Goal: Task Accomplishment & Management: Manage account settings

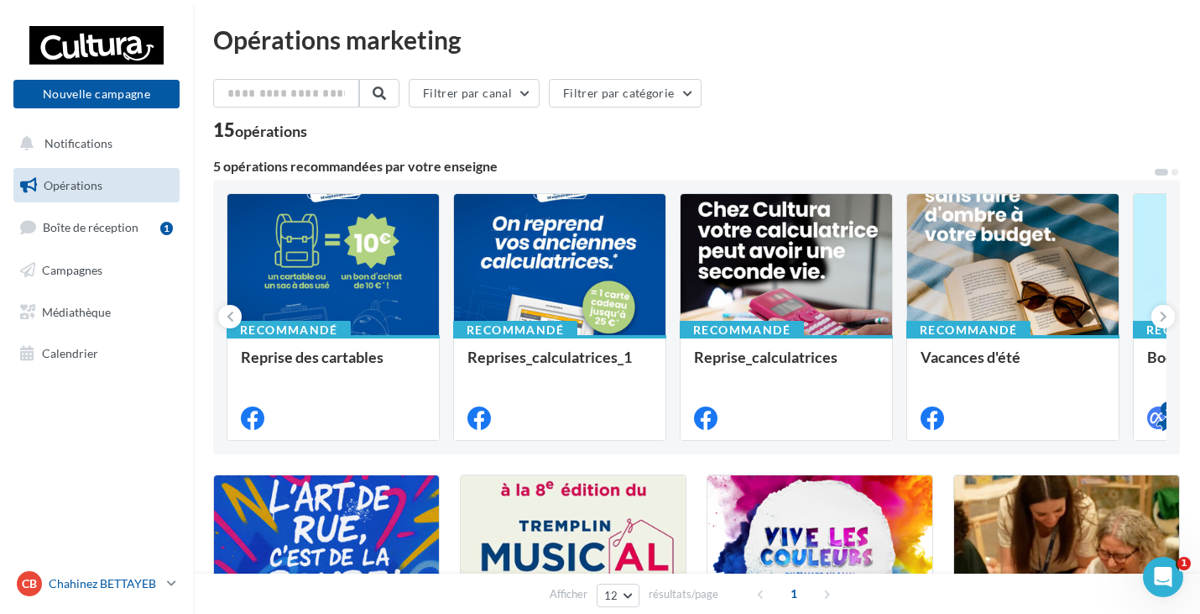
click at [83, 591] on p "Chahinez BETTAYEB" at bounding box center [105, 583] width 112 height 17
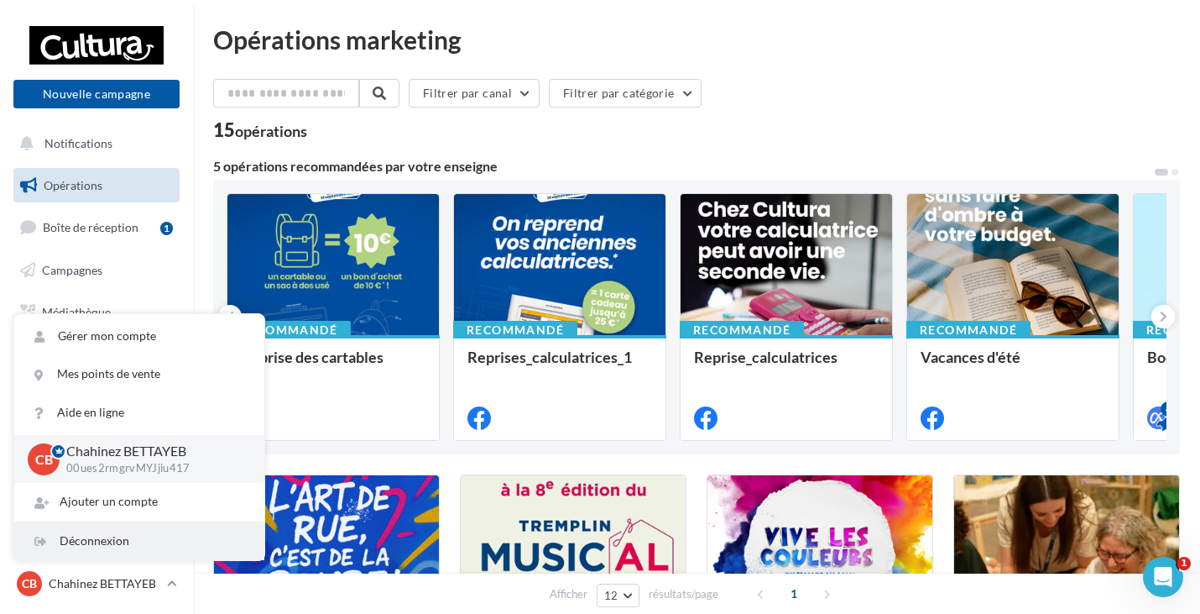
click at [100, 552] on div "Déconnexion" at bounding box center [139, 541] width 250 height 38
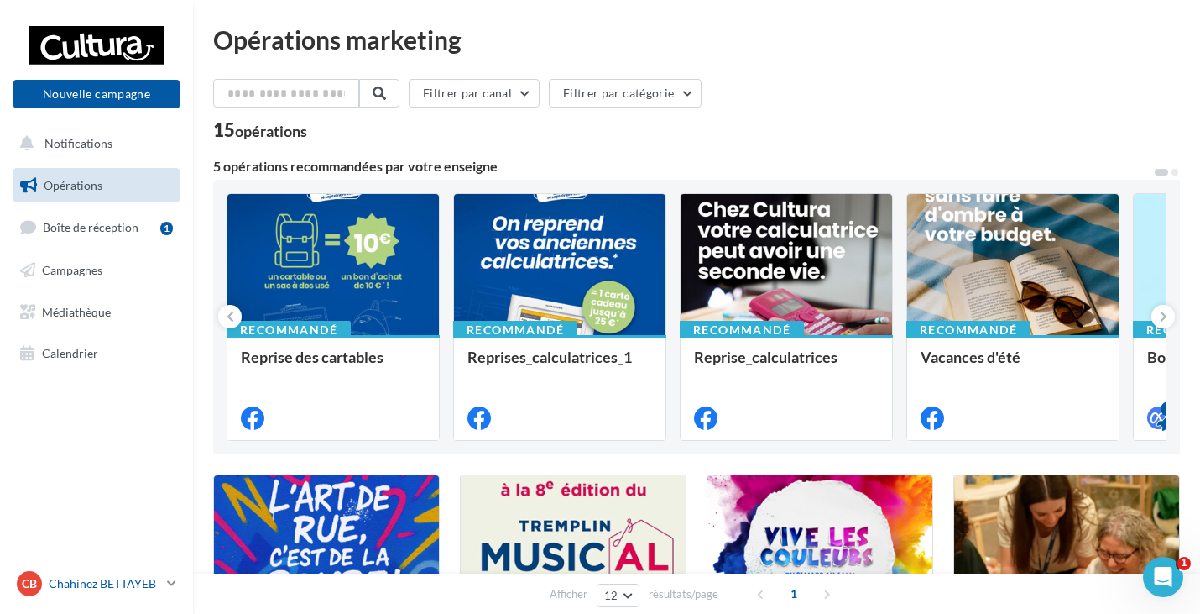
click at [166, 578] on link "CB Chahinez BETTAYEB 00ues2rmgrvMYJjiu417" at bounding box center [96, 583] width 166 height 32
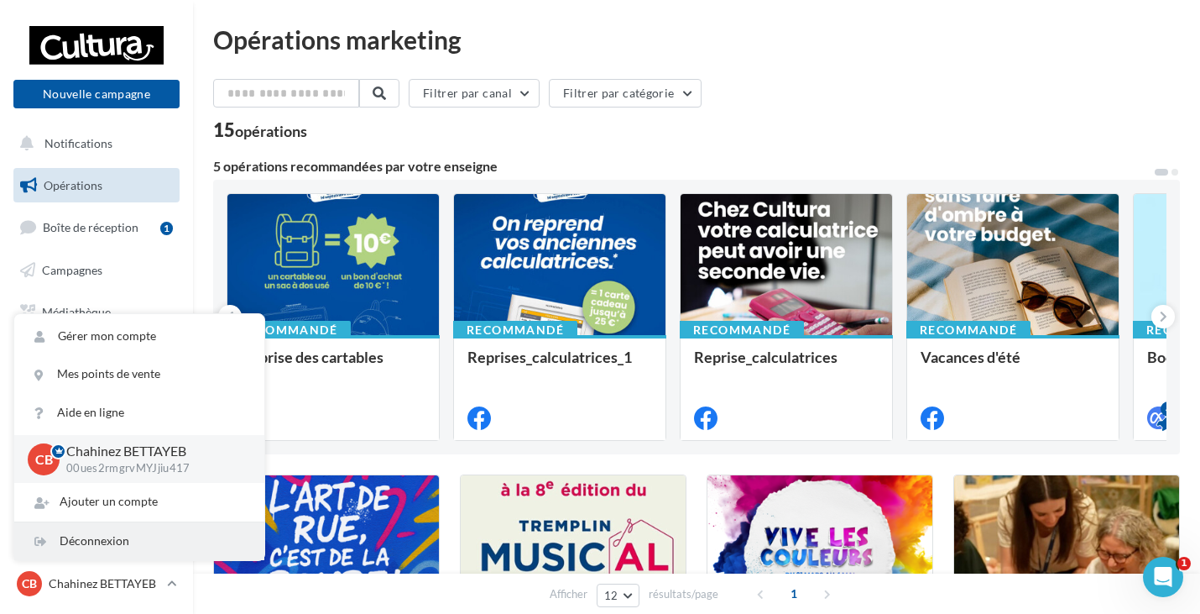
click at [96, 545] on div "Déconnexion" at bounding box center [139, 541] width 250 height 38
